Goal: Transaction & Acquisition: Book appointment/travel/reservation

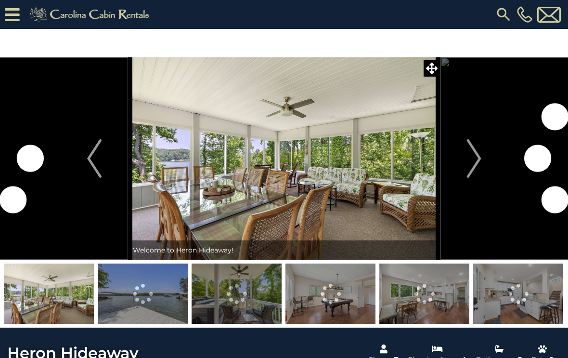
click at [466, 175] on button "Next" at bounding box center [473, 158] width 67 height 202
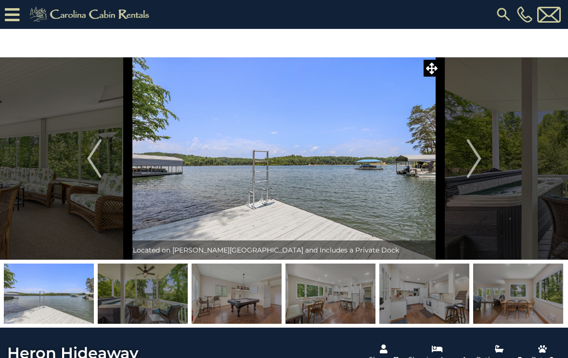
click at [476, 162] on img "Next" at bounding box center [473, 158] width 14 height 39
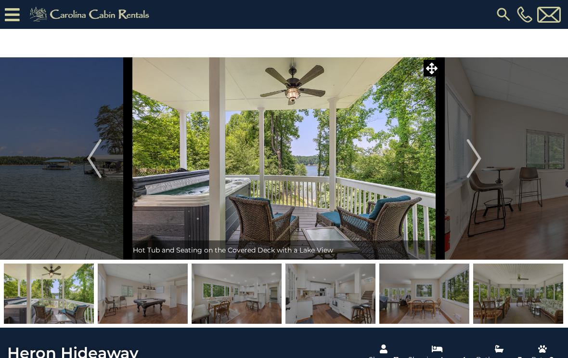
click at [480, 162] on img "Next" at bounding box center [473, 158] width 14 height 39
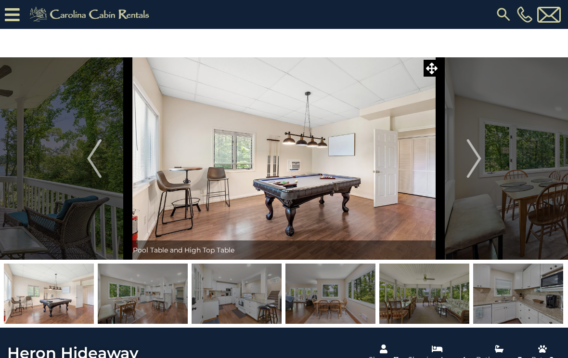
click at [476, 164] on img "Next" at bounding box center [473, 158] width 14 height 39
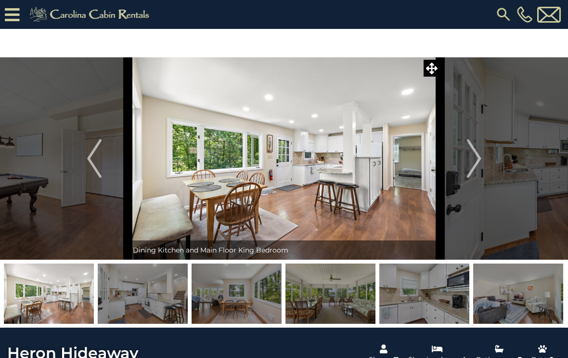
click at [479, 159] on img "Next" at bounding box center [473, 158] width 14 height 39
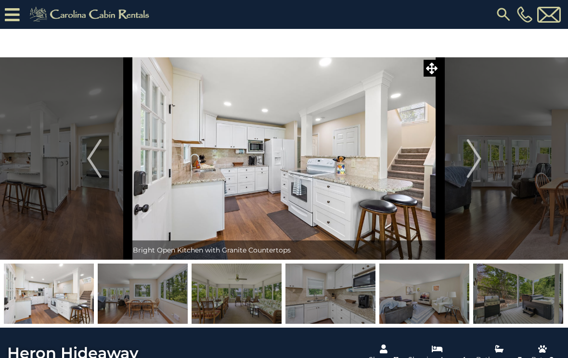
click at [481, 161] on img "Next" at bounding box center [473, 158] width 14 height 39
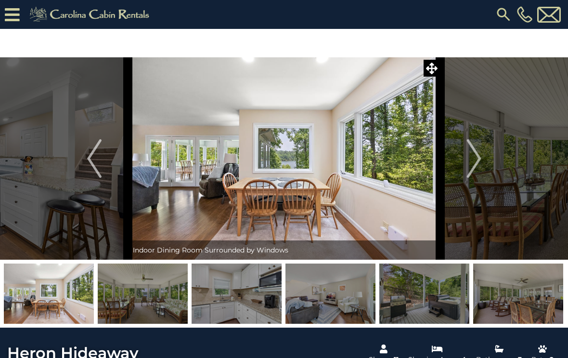
click at [477, 157] on img "Next" at bounding box center [473, 158] width 14 height 39
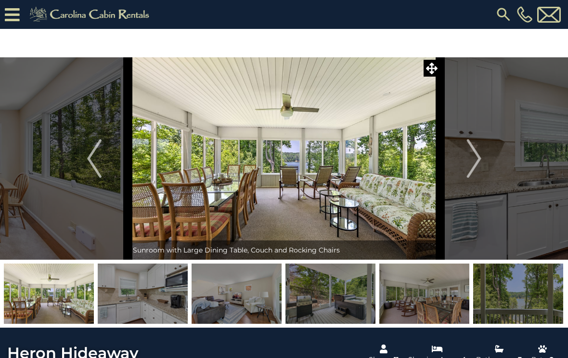
click at [475, 167] on img "Next" at bounding box center [473, 158] width 14 height 39
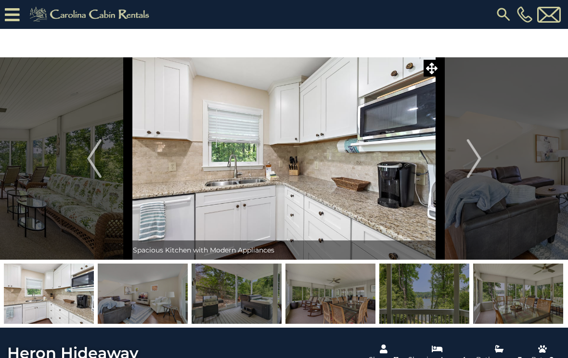
click at [89, 164] on img "Previous" at bounding box center [94, 158] width 14 height 39
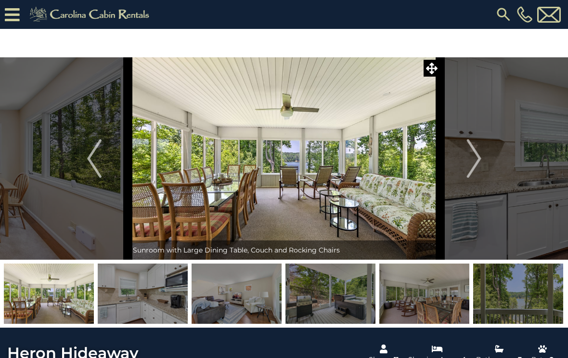
click at [484, 152] on button "Next" at bounding box center [473, 158] width 67 height 202
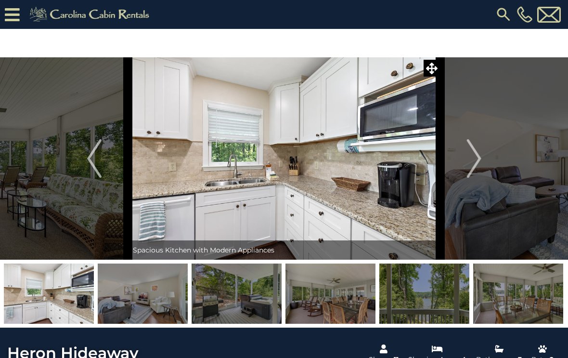
click at [473, 157] on img "Next" at bounding box center [473, 158] width 14 height 39
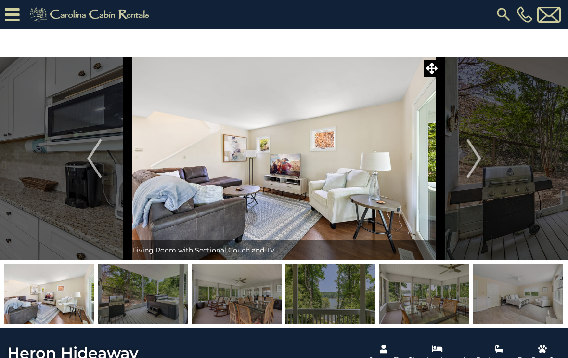
click at [474, 156] on img "Next" at bounding box center [473, 158] width 14 height 39
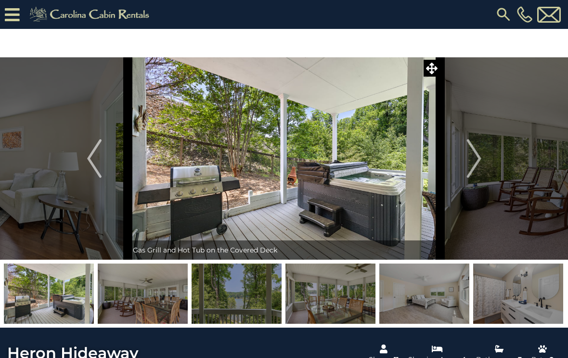
click at [472, 163] on img "Next" at bounding box center [473, 158] width 14 height 39
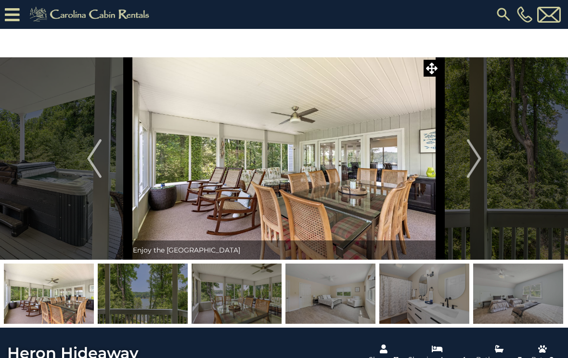
click at [475, 160] on img "Next" at bounding box center [473, 158] width 14 height 39
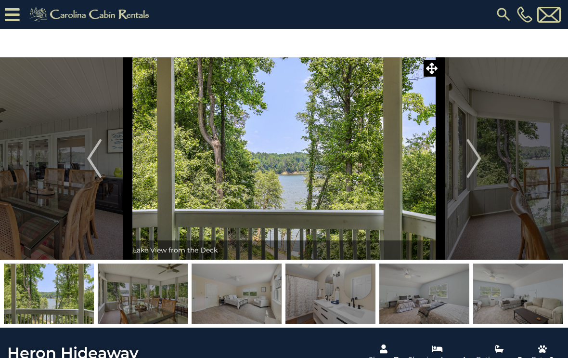
click at [476, 162] on img "Next" at bounding box center [473, 158] width 14 height 39
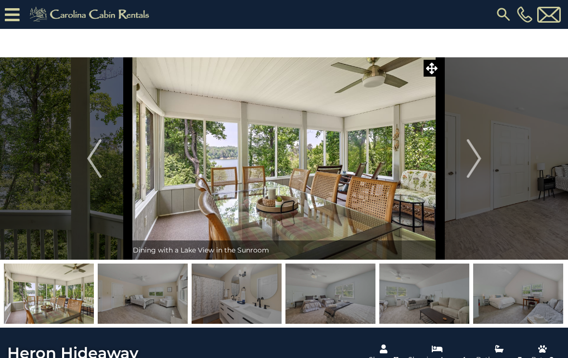
click at [476, 162] on img "Next" at bounding box center [473, 158] width 14 height 39
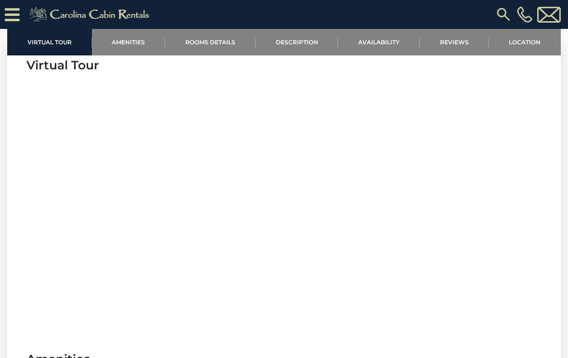
scroll to position [313, 0]
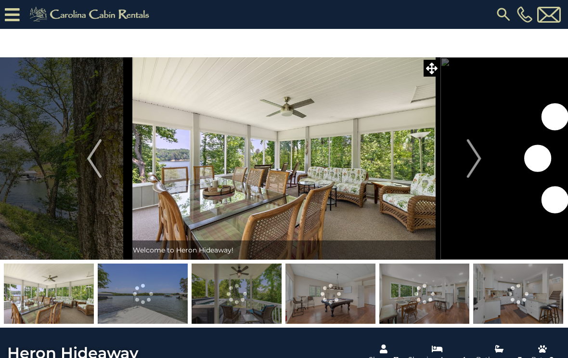
click at [492, 25] on div "[PHONE_NUMBER]" at bounding box center [361, 14] width 403 height 29
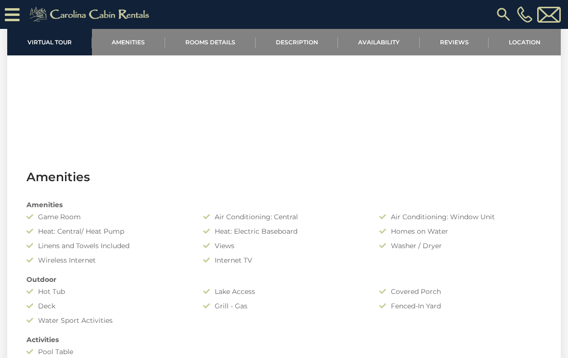
scroll to position [522, 0]
click at [204, 285] on div "Amenities Game Room Air Conditioning: Central Air Conditioning: Window Unit Hea…" at bounding box center [283, 349] width 529 height 306
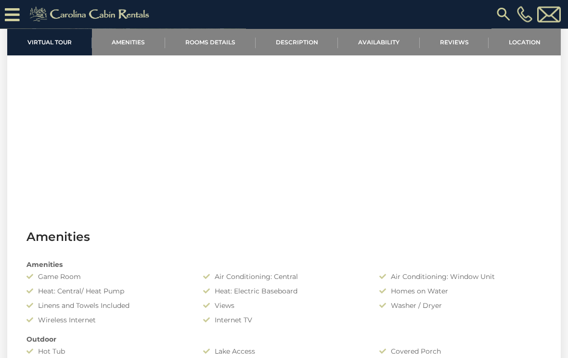
scroll to position [461, 0]
click at [398, 41] on link "Availability" at bounding box center [379, 42] width 82 height 26
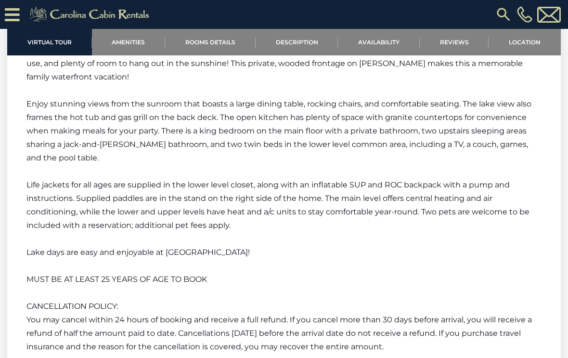
scroll to position [1674, 0]
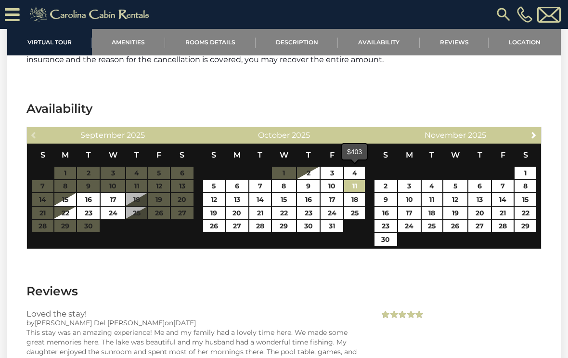
click at [355, 180] on link "11" at bounding box center [354, 186] width 21 height 13
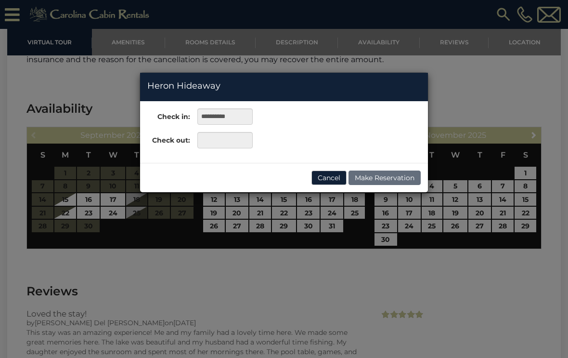
click at [335, 176] on button "Cancel" at bounding box center [328, 177] width 35 height 14
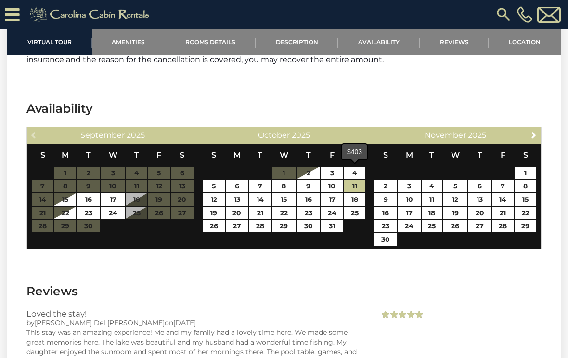
click at [355, 180] on link "11" at bounding box center [354, 186] width 21 height 13
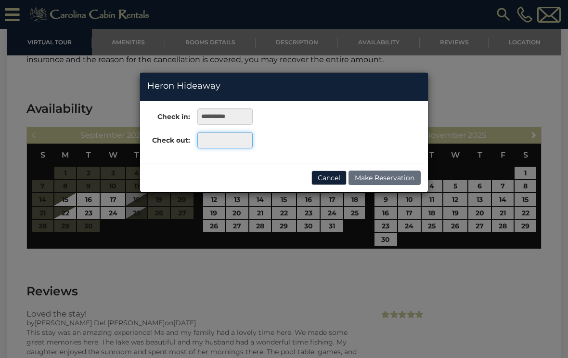
click at [238, 147] on input "text" at bounding box center [224, 140] width 55 height 16
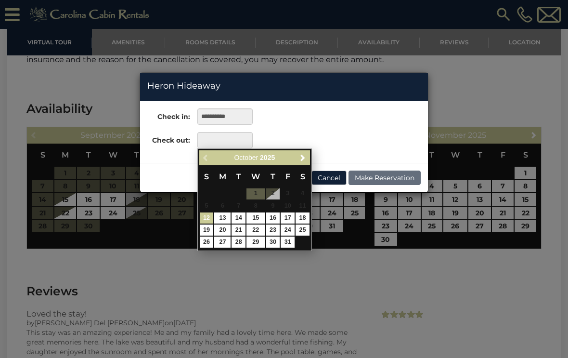
click at [241, 277] on div "**********" at bounding box center [284, 179] width 568 height 358
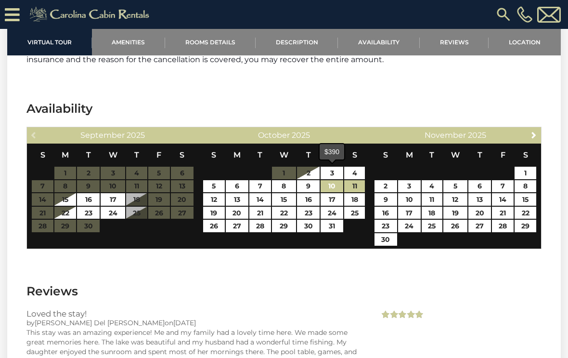
click at [329, 180] on link "10" at bounding box center [332, 186] width 23 height 13
type input "**********"
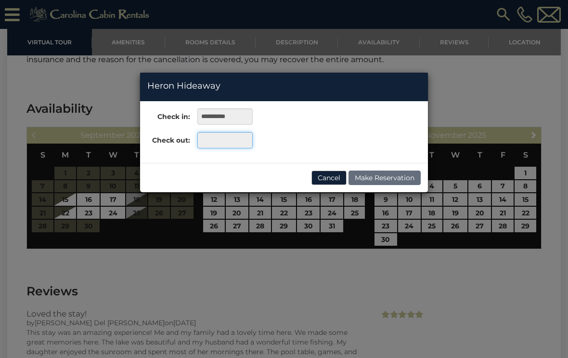
click at [242, 147] on input "text" at bounding box center [224, 140] width 55 height 16
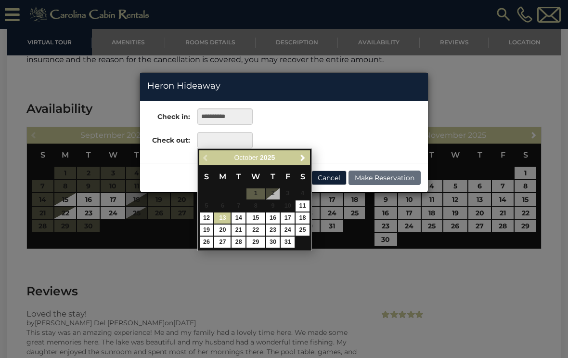
click at [221, 218] on link "13" at bounding box center [222, 217] width 16 height 11
type input "**********"
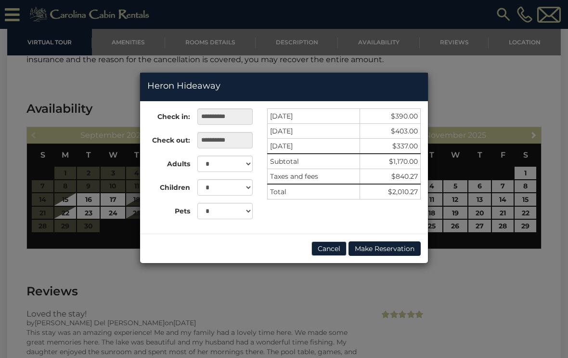
click at [334, 252] on button "Cancel" at bounding box center [328, 248] width 35 height 14
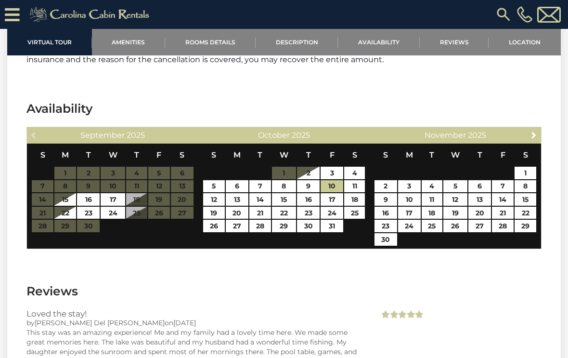
click at [77, 129] on div "September 2025" at bounding box center [113, 135] width 136 height 13
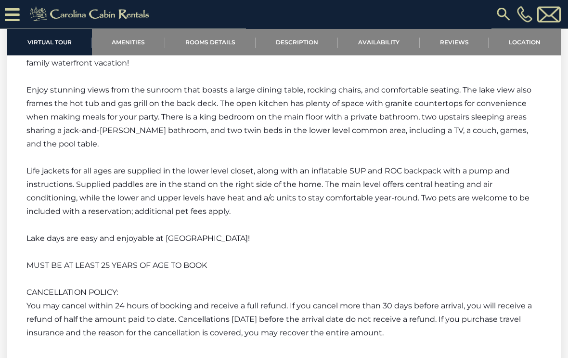
scroll to position [1395, 0]
